Goal: Task Accomplishment & Management: Manage account settings

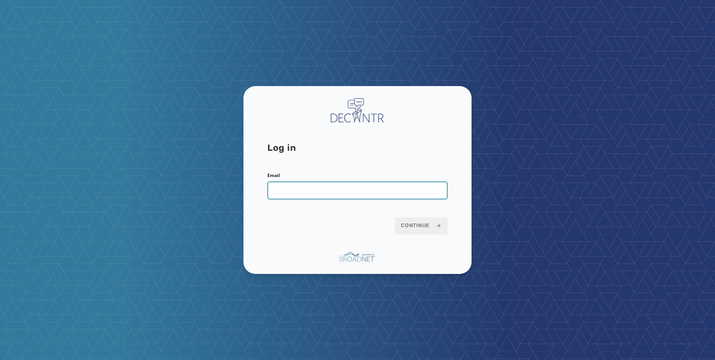
click at [355, 191] on input "Email" at bounding box center [357, 190] width 180 height 18
type input "**********"
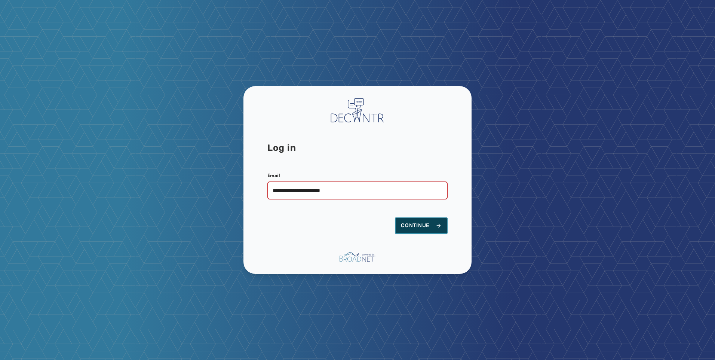
click at [418, 226] on span "Continue" at bounding box center [421, 225] width 41 height 7
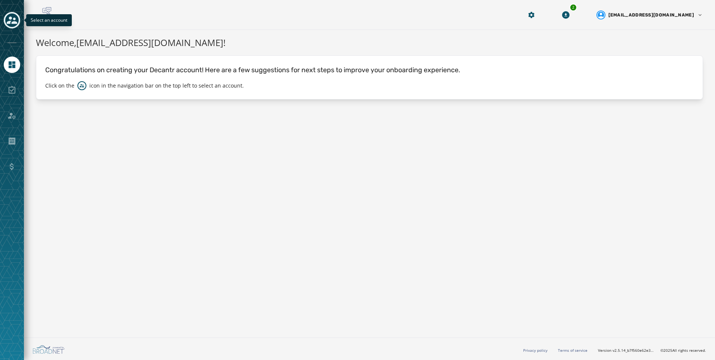
click at [13, 24] on icon "Toggle account select drawer" at bounding box center [12, 20] width 10 height 10
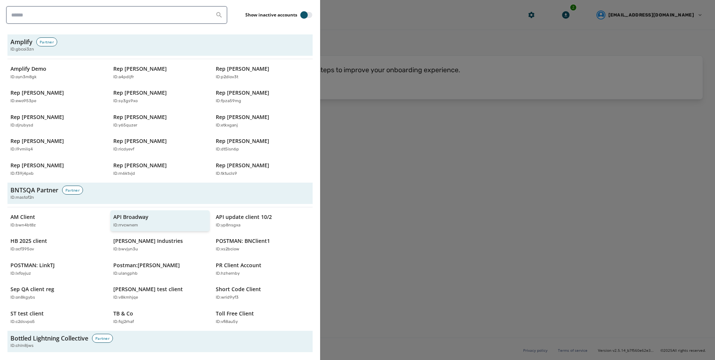
scroll to position [224, 0]
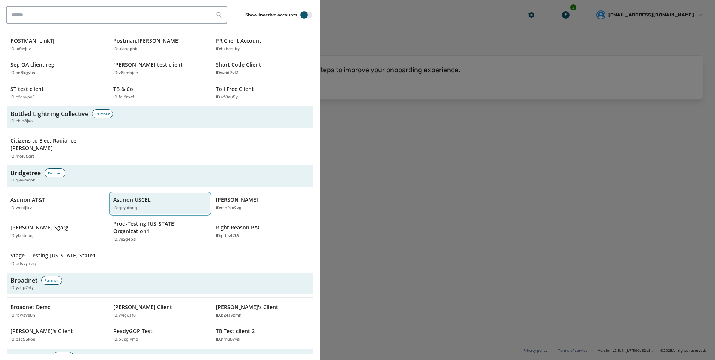
click at [145, 205] on button "Asurion USCEL ID: qcyjdbng" at bounding box center [160, 203] width 100 height 21
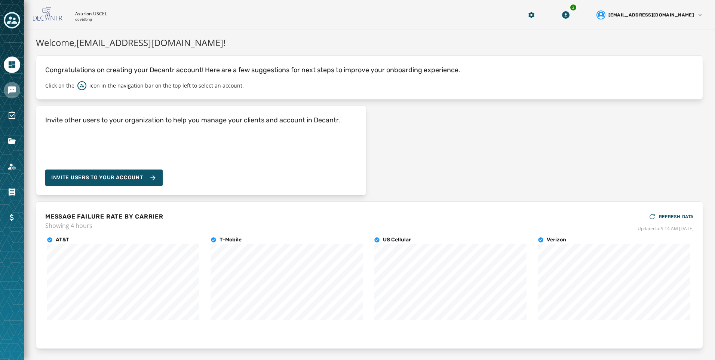
click at [9, 90] on icon "Navigate to Messaging" at bounding box center [11, 89] width 7 height 7
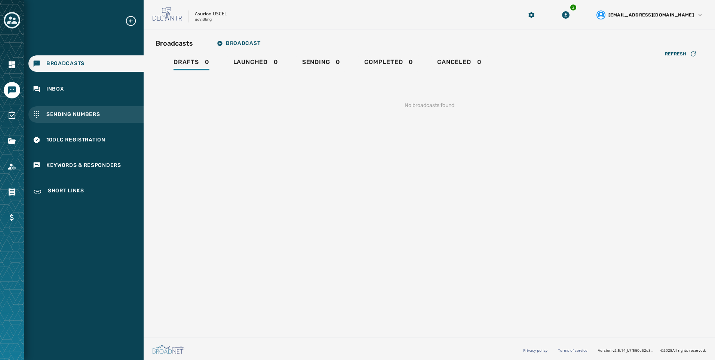
click at [68, 120] on div "Sending Numbers" at bounding box center [85, 114] width 115 height 16
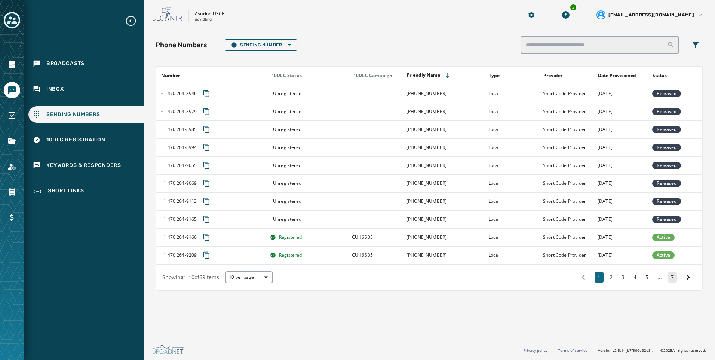
click at [672, 281] on button "7" at bounding box center [672, 277] width 9 height 10
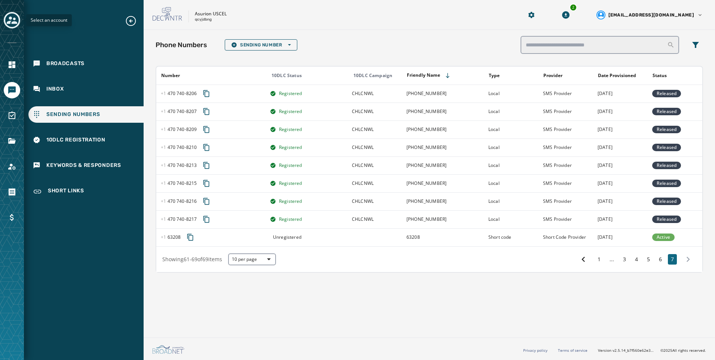
click at [4, 18] on button "Toggle account select drawer" at bounding box center [12, 20] width 16 height 16
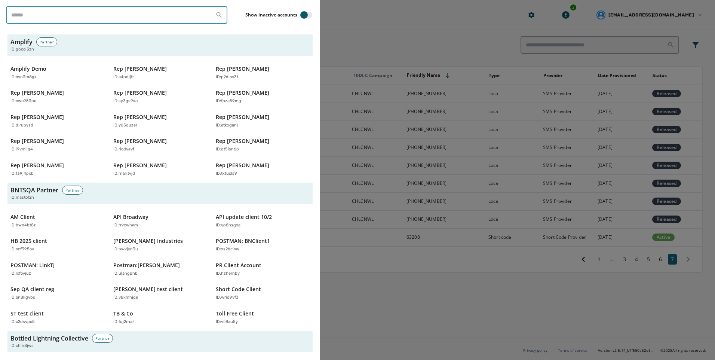
click at [74, 19] on input "search" at bounding box center [116, 15] width 221 height 18
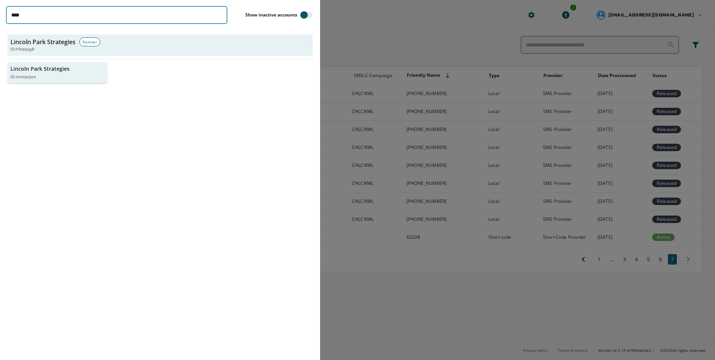
type input "****"
click at [40, 74] on div "ID: xnmqcjwx" at bounding box center [53, 77] width 86 height 6
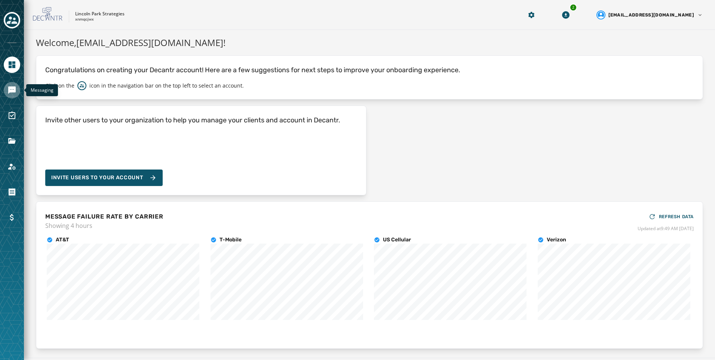
click at [16, 90] on link "Navigate to Messaging" at bounding box center [12, 90] width 16 height 16
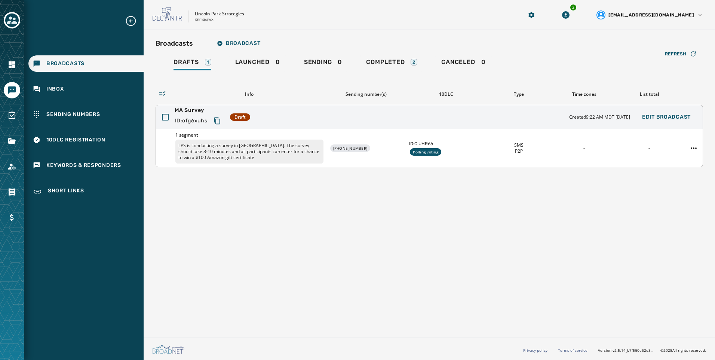
click at [227, 145] on p "LPS is conducting a survey in [GEOGRAPHIC_DATA]. The survey should take 8-10 mi…" at bounding box center [249, 151] width 148 height 24
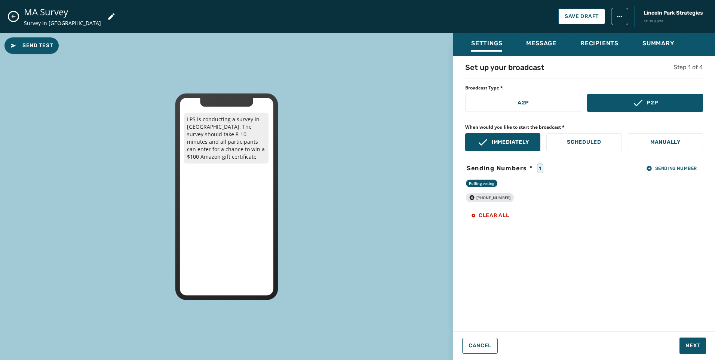
click at [16, 18] on icon "Close admin drawer" at bounding box center [13, 16] width 6 height 6
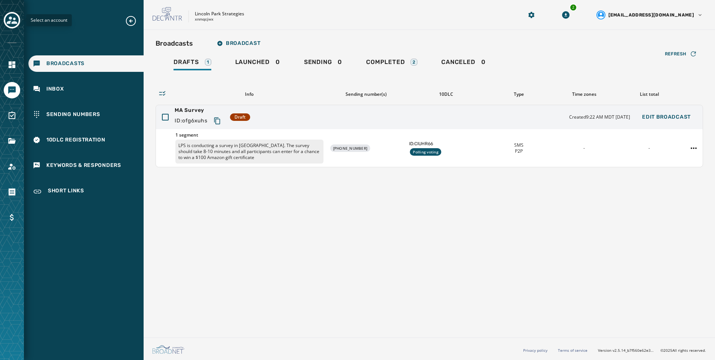
click at [15, 21] on icon "Toggle account select drawer" at bounding box center [12, 20] width 10 height 10
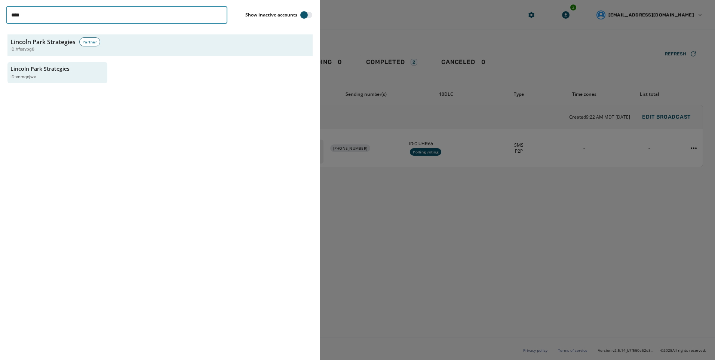
click at [217, 14] on input "****" at bounding box center [116, 15] width 221 height 18
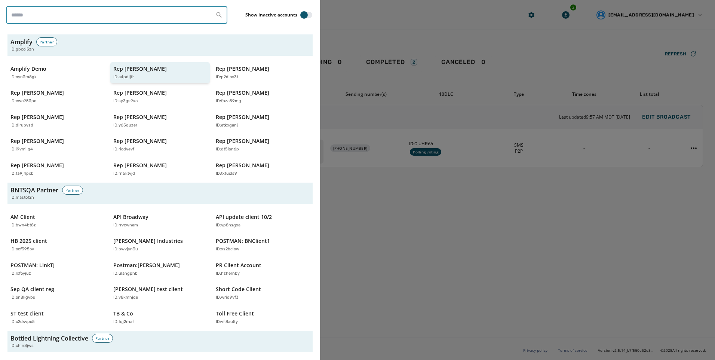
type input "*"
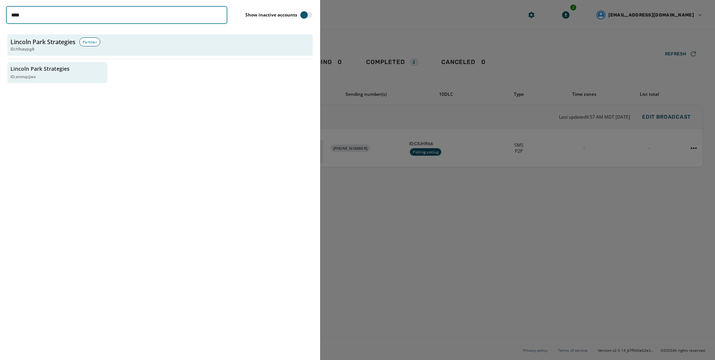
type input "****"
click at [41, 84] on div "Lincoln Park Strategies Partner ID: hfoaypg8 [GEOGRAPHIC_DATA] Strategies ID: x…" at bounding box center [160, 59] width 308 height 52
click at [38, 76] on div "ID: xnmqcjwx" at bounding box center [51, 77] width 83 height 6
click at [45, 86] on div "**** Show inactive accounts Lincoln Park Strategies Partner ID: hfoaypg8 Lincol…" at bounding box center [160, 180] width 320 height 360
click at [50, 69] on p "Lincoln Park Strategies" at bounding box center [39, 68] width 59 height 7
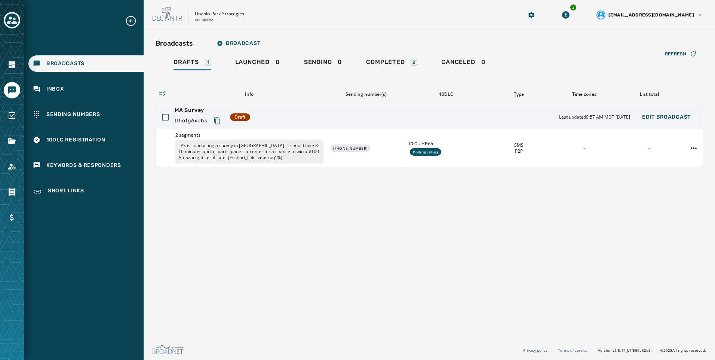
drag, startPoint x: 73, startPoint y: 84, endPoint x: 73, endPoint y: 73, distance: 11.6
click at [73, 84] on div "Inbox" at bounding box center [85, 89] width 115 height 16
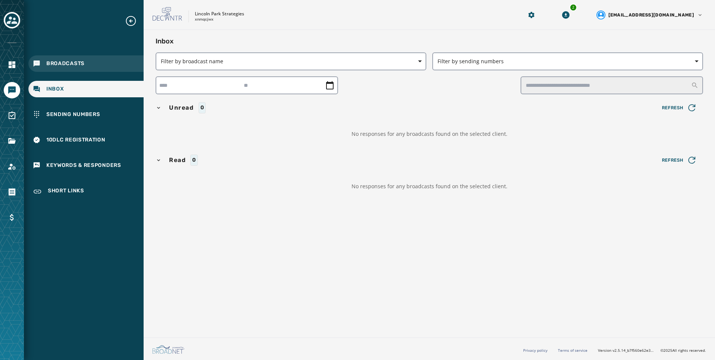
click at [72, 68] on div "Broadcasts" at bounding box center [85, 63] width 115 height 16
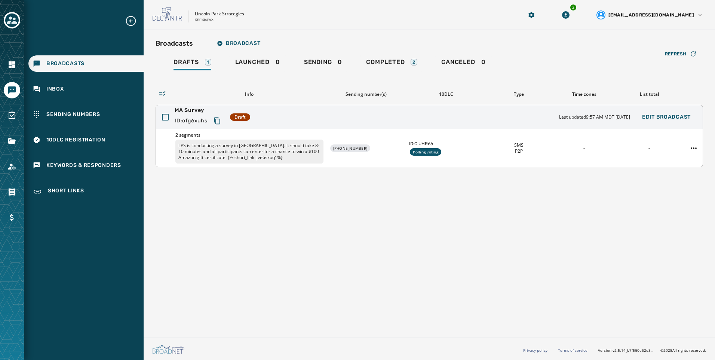
click at [255, 151] on p "LPS is conducting a survey in [GEOGRAPHIC_DATA]. It should take 8-10 minutes an…" at bounding box center [249, 151] width 148 height 24
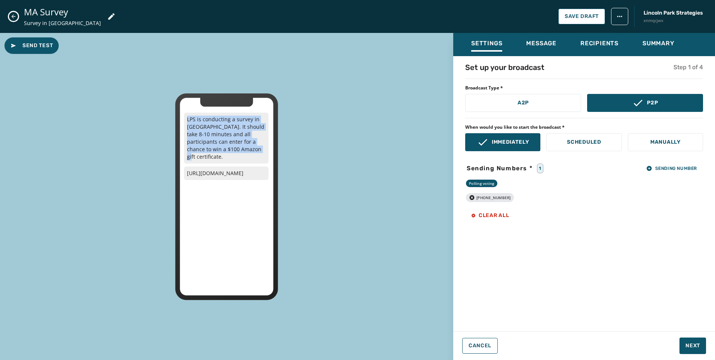
drag, startPoint x: 186, startPoint y: 120, endPoint x: 255, endPoint y: 146, distance: 73.4
click at [255, 146] on p "LPS is conducting a survey in [GEOGRAPHIC_DATA]. It should take 8-10 minutes an…" at bounding box center [226, 137] width 84 height 51
copy p "LPS is conducting a survey in [GEOGRAPHIC_DATA]. It should take 8-10 minutes an…"
click at [16, 17] on icon "Close admin drawer" at bounding box center [13, 16] width 6 height 6
